Goal: Task Accomplishment & Management: Use online tool/utility

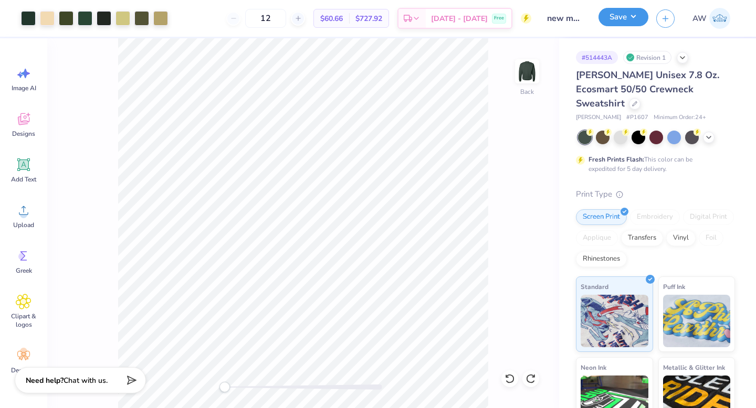
click at [624, 14] on button "Save" at bounding box center [624, 17] width 50 height 18
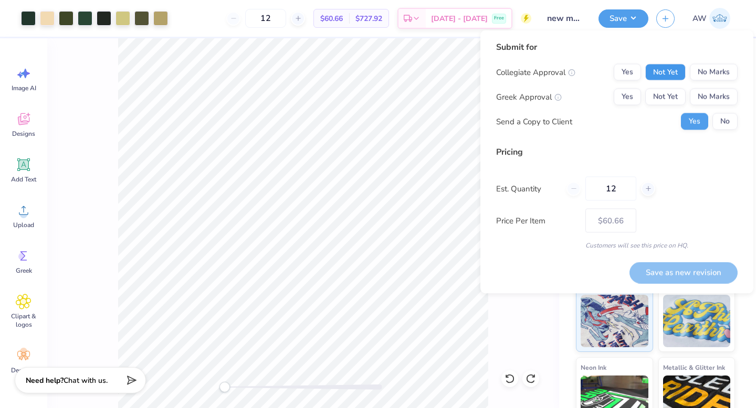
click at [672, 78] on button "Not Yet" at bounding box center [665, 72] width 40 height 17
click at [708, 72] on button "No Marks" at bounding box center [714, 72] width 48 height 17
click at [654, 98] on button "Not Yet" at bounding box center [665, 97] width 40 height 17
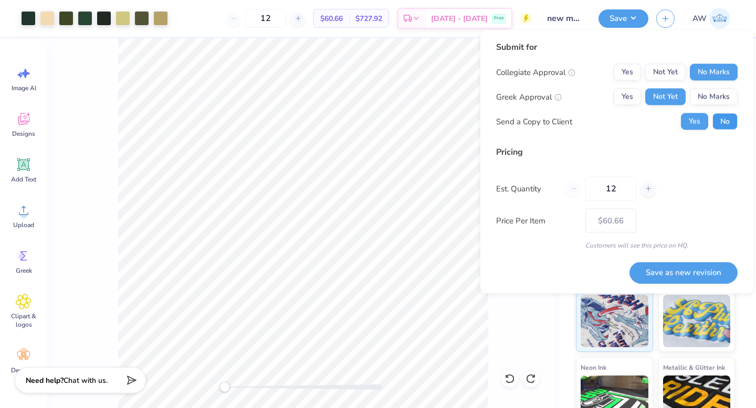
click at [721, 127] on button "No" at bounding box center [724, 121] width 25 height 17
click at [696, 269] on button "Save as new revision" at bounding box center [684, 273] width 108 height 22
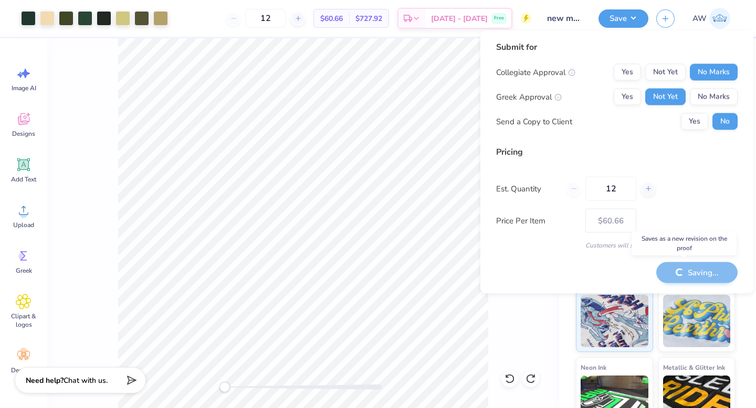
type input "– –"
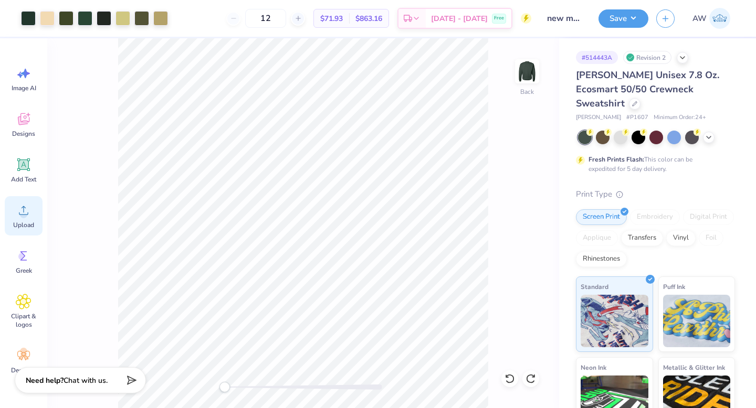
click at [28, 205] on icon at bounding box center [24, 211] width 16 height 16
click at [27, 132] on span "Designs" at bounding box center [23, 134] width 23 height 8
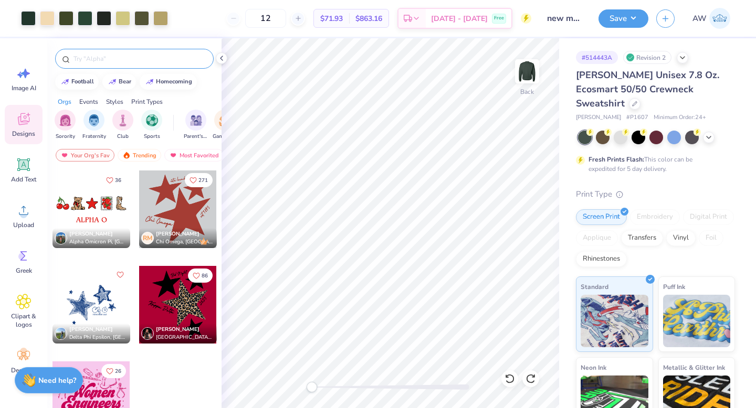
click at [114, 62] on input "text" at bounding box center [139, 59] width 134 height 11
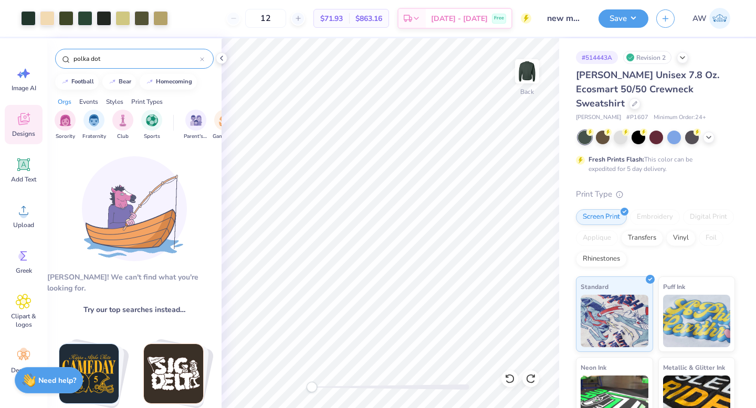
click at [116, 60] on input "polka dot" at bounding box center [136, 59] width 128 height 11
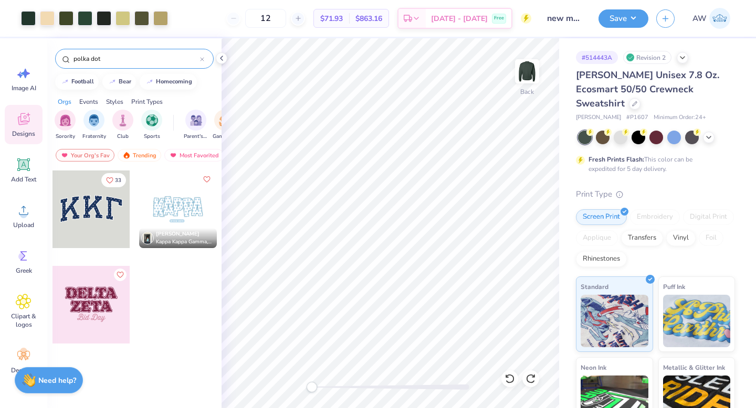
click at [116, 60] on input "polka dot" at bounding box center [136, 59] width 128 height 11
type input "dot"
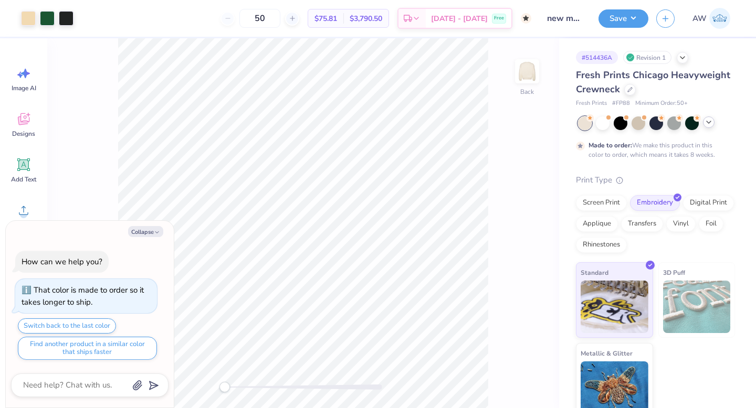
click at [709, 119] on icon at bounding box center [709, 122] width 8 height 8
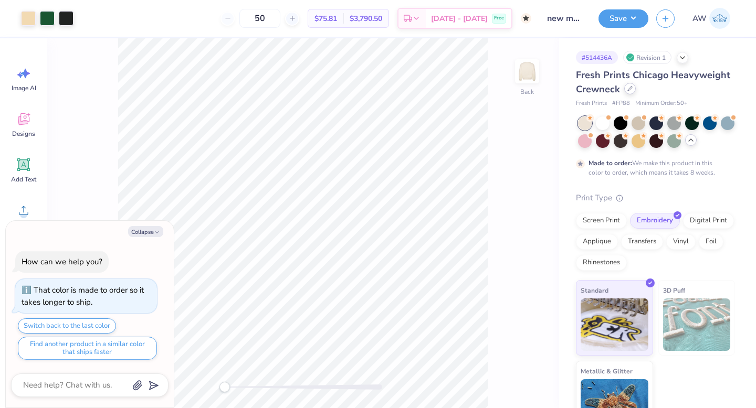
click at [630, 86] on icon at bounding box center [629, 88] width 5 height 5
type textarea "x"
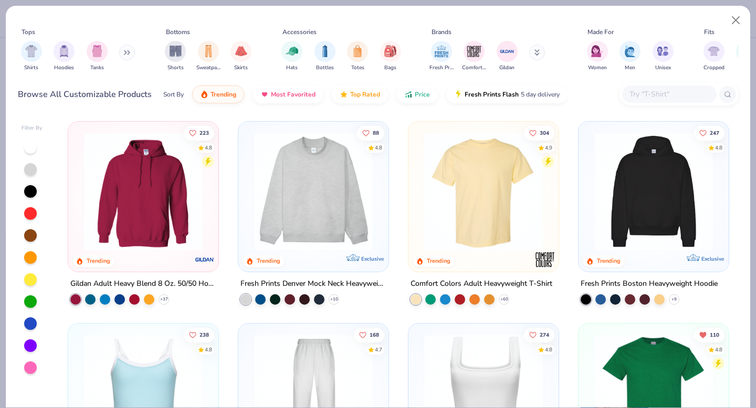
click at [633, 99] on input "text" at bounding box center [668, 94] width 81 height 12
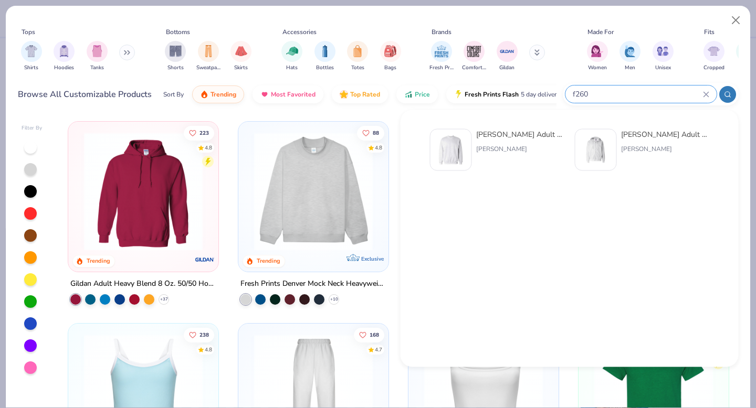
type input "f260"
click at [536, 136] on div "Hanes Adult 9.7 Oz. Ultimate Cotton 90/10 Fleece Crew" at bounding box center [520, 134] width 88 height 11
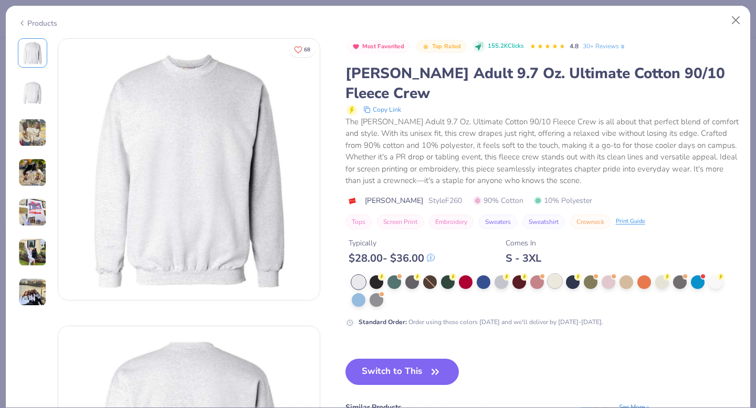
click at [557, 275] on div at bounding box center [555, 282] width 14 height 14
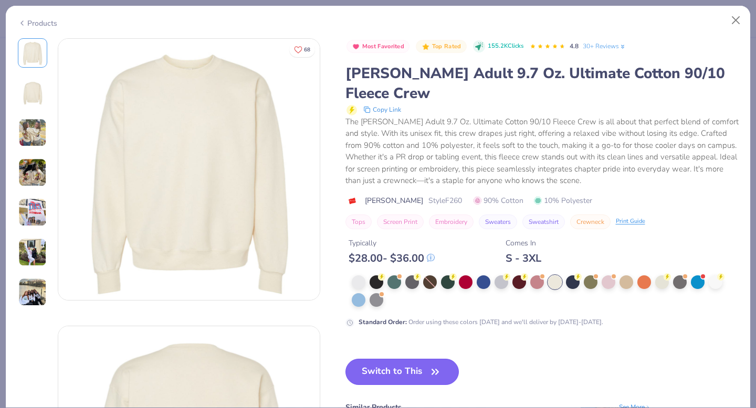
click at [412, 359] on button "Switch to This" at bounding box center [402, 372] width 114 height 26
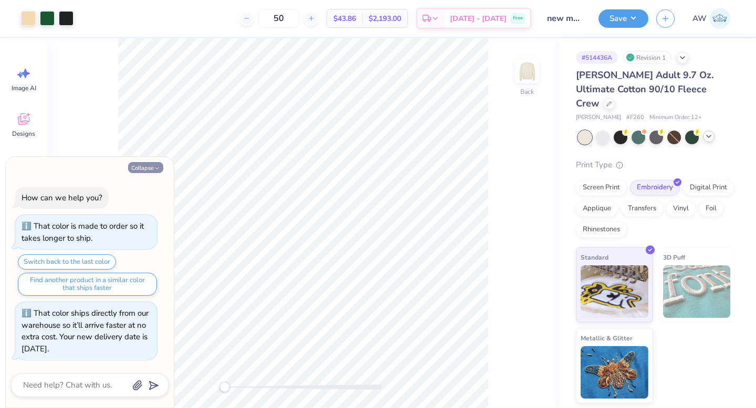
click at [148, 168] on button "Collapse" at bounding box center [145, 167] width 35 height 11
type textarea "x"
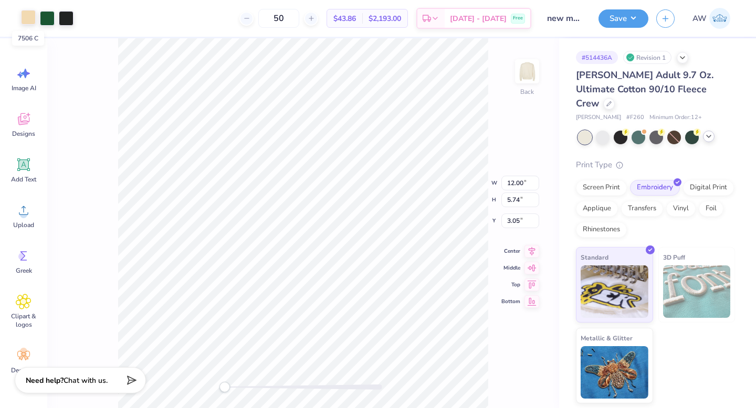
click at [30, 20] on div at bounding box center [28, 17] width 15 height 15
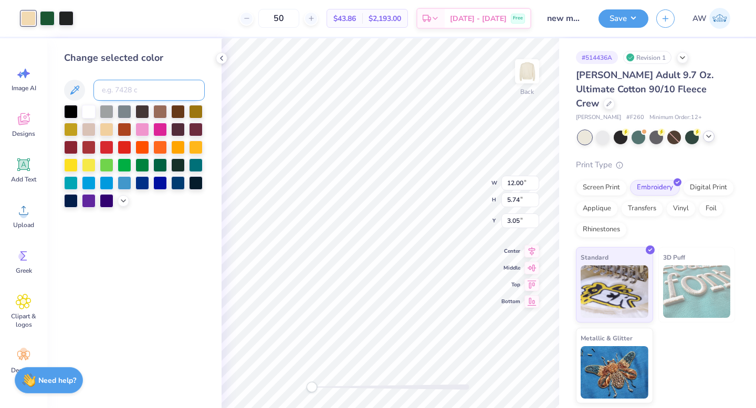
click at [123, 81] on input at bounding box center [148, 90] width 111 height 21
type input "357"
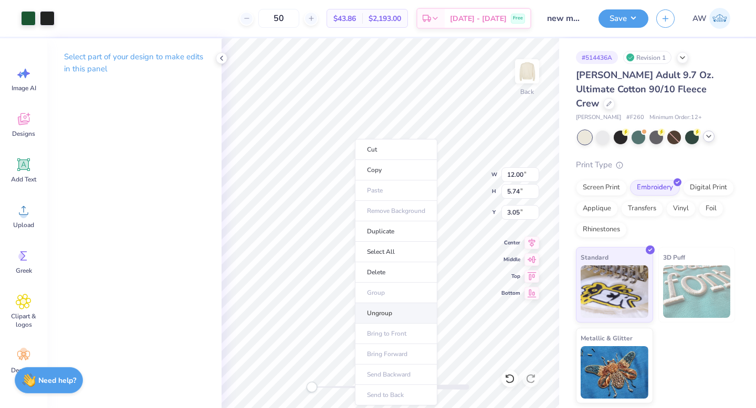
click at [372, 312] on li "Ungroup" at bounding box center [396, 313] width 82 height 20
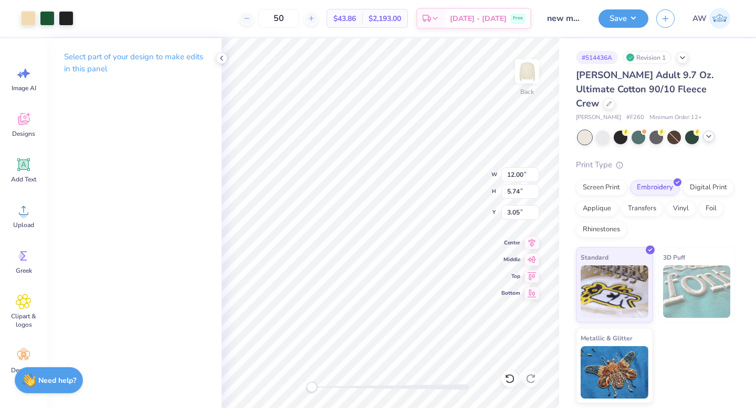
type textarea "x"
type input "3.00"
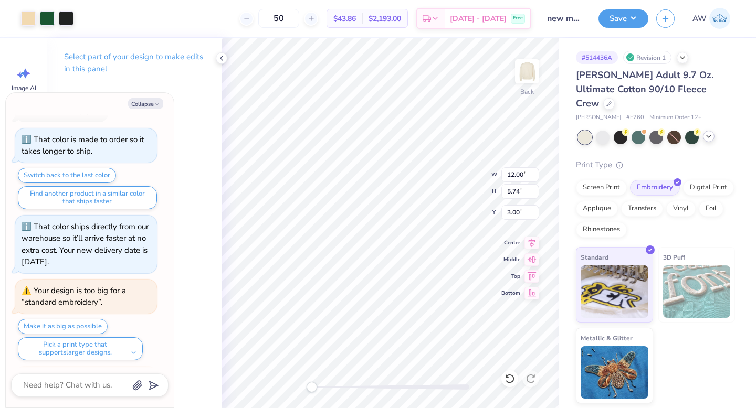
scroll to position [110, 0]
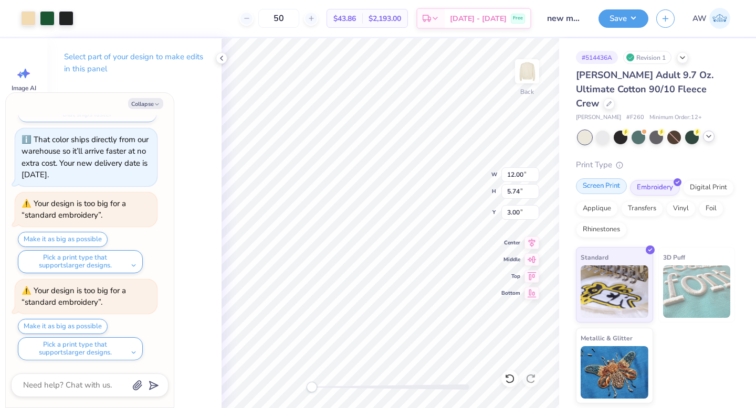
click at [601, 179] on div "Screen Print" at bounding box center [601, 187] width 51 height 16
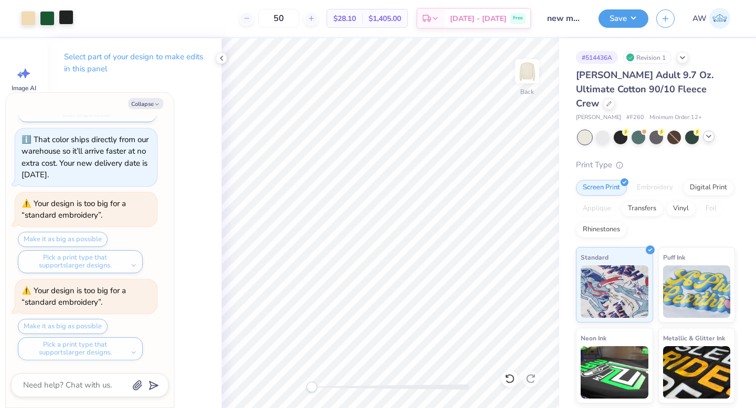
click at [64, 16] on div at bounding box center [66, 17] width 15 height 15
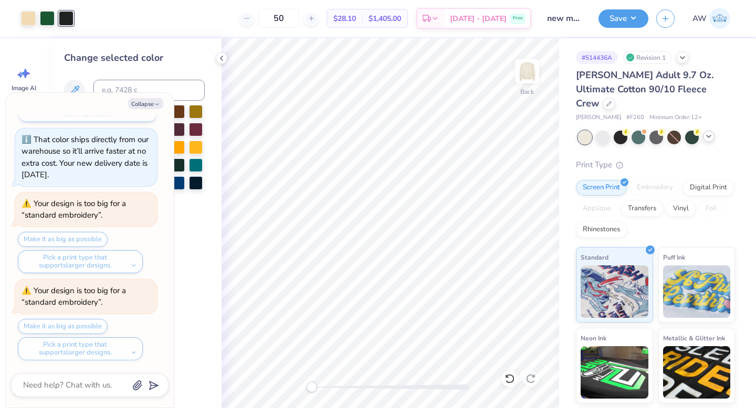
click at [115, 92] on div "Collapse How can we help you? That color is made to order so it takes longer to…" at bounding box center [89, 250] width 169 height 316
click at [125, 79] on div "Change selected color" at bounding box center [134, 129] width 141 height 157
click at [152, 106] on button "Collapse" at bounding box center [145, 103] width 35 height 11
type textarea "x"
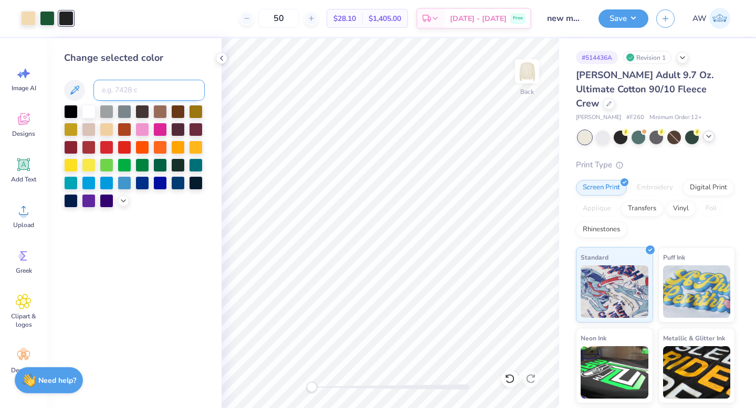
click at [150, 92] on input at bounding box center [148, 90] width 111 height 21
type input "7506"
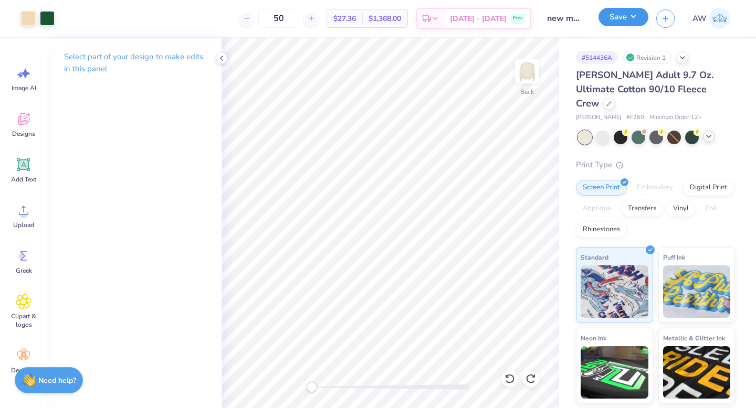
click at [608, 22] on button "Save" at bounding box center [624, 17] width 50 height 18
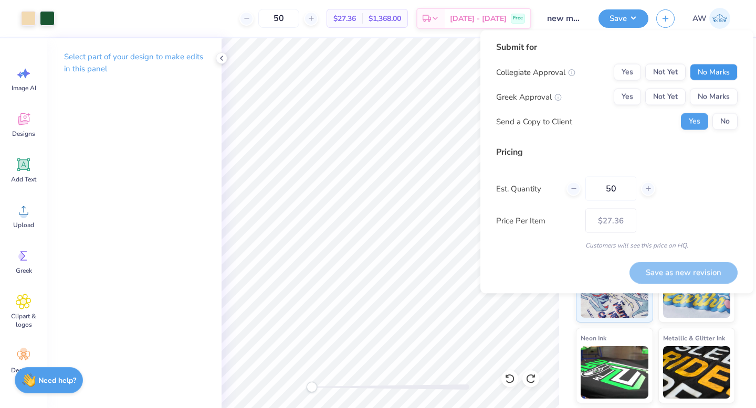
click at [714, 71] on button "No Marks" at bounding box center [714, 72] width 48 height 17
click at [668, 71] on button "Not Yet" at bounding box center [665, 72] width 40 height 17
click at [700, 71] on button "No Marks" at bounding box center [714, 72] width 48 height 17
click at [654, 94] on button "Not Yet" at bounding box center [665, 97] width 40 height 17
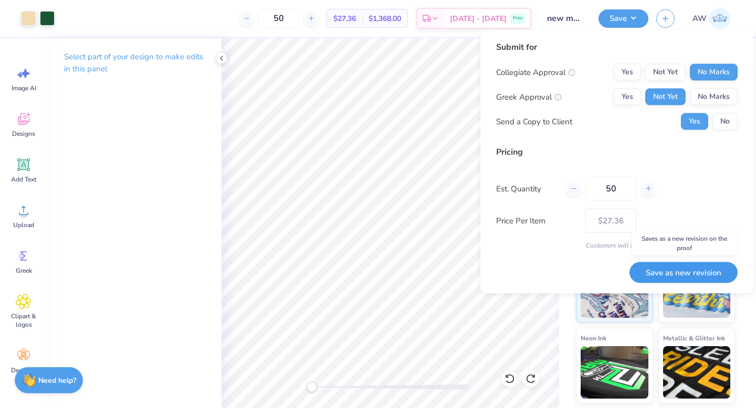
click at [669, 270] on button "Save as new revision" at bounding box center [684, 273] width 108 height 22
type input "– –"
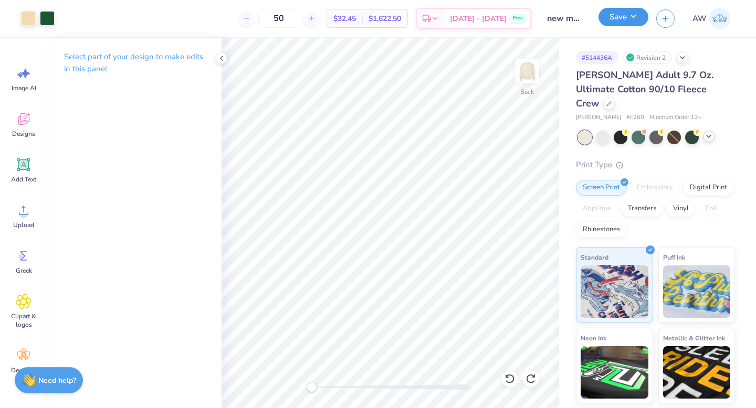
click at [614, 23] on button "Save" at bounding box center [624, 17] width 50 height 18
